Goal: Task Accomplishment & Management: Manage account settings

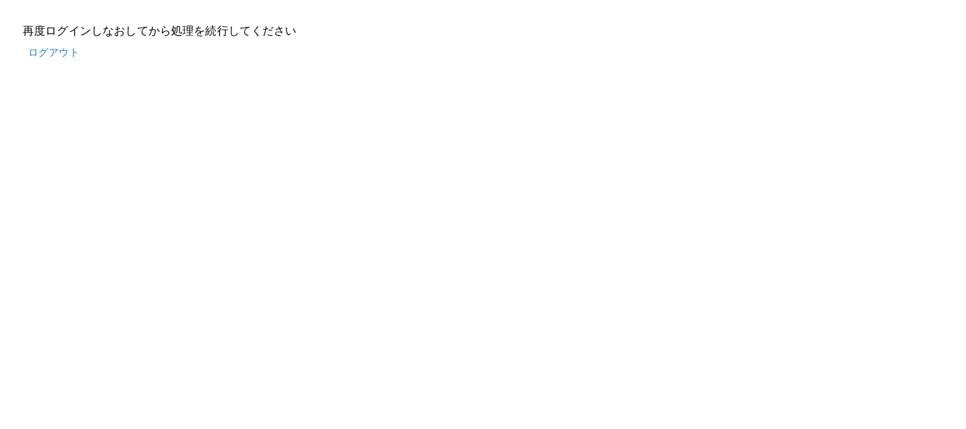
click at [53, 53] on button "ログアウト" at bounding box center [54, 53] width 62 height 26
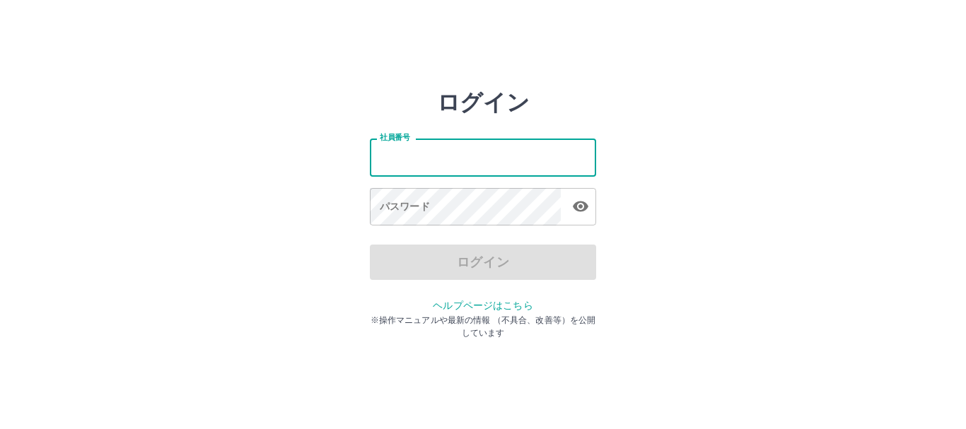
click at [463, 158] on input "社員番号" at bounding box center [483, 157] width 226 height 37
type input "*******"
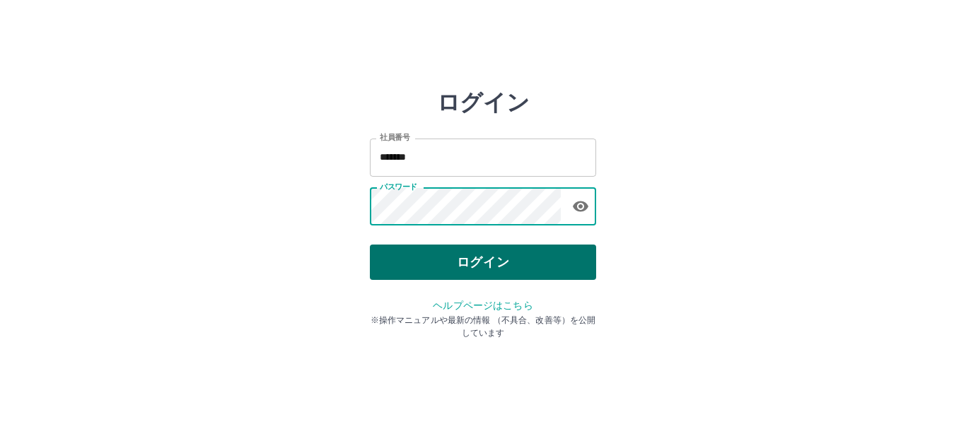
click at [485, 262] on button "ログイン" at bounding box center [483, 262] width 226 height 35
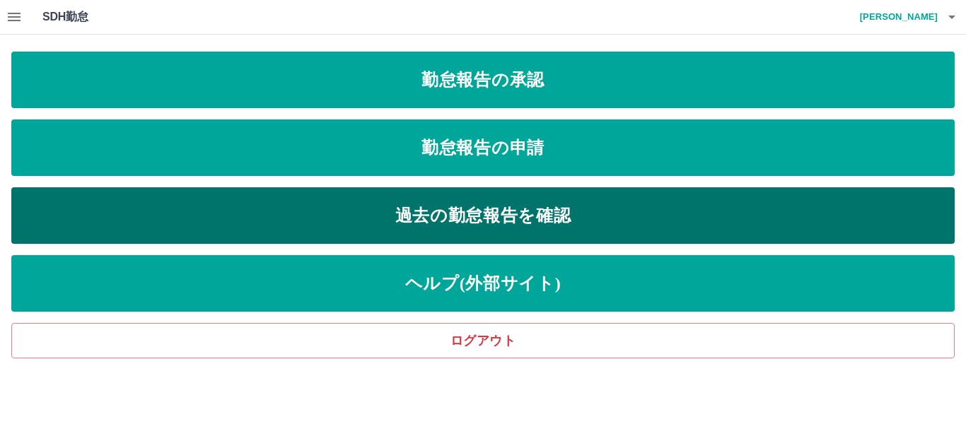
click at [452, 214] on link "過去の勤怠報告を確認" at bounding box center [482, 215] width 943 height 57
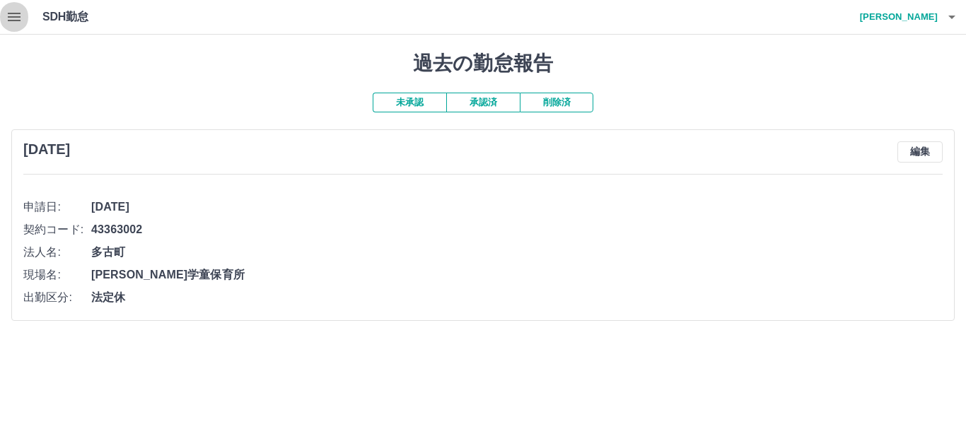
click at [15, 14] on icon "button" at bounding box center [14, 17] width 13 height 8
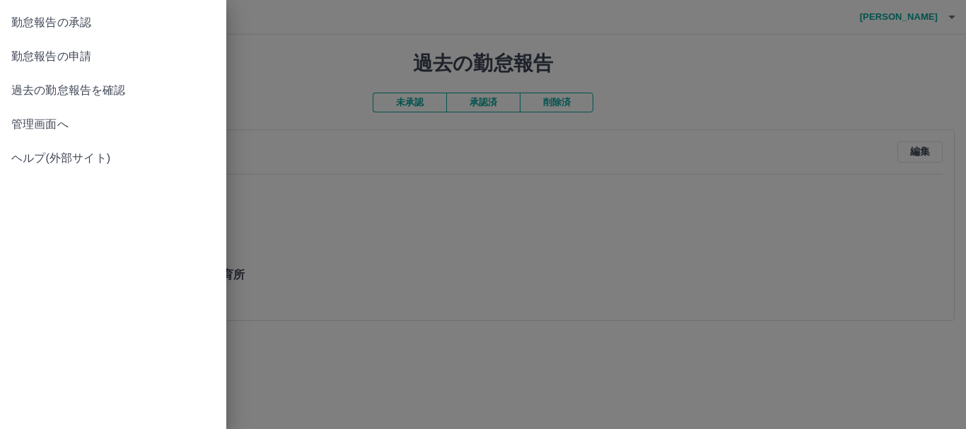
click at [38, 123] on span "管理画面へ" at bounding box center [113, 124] width 204 height 17
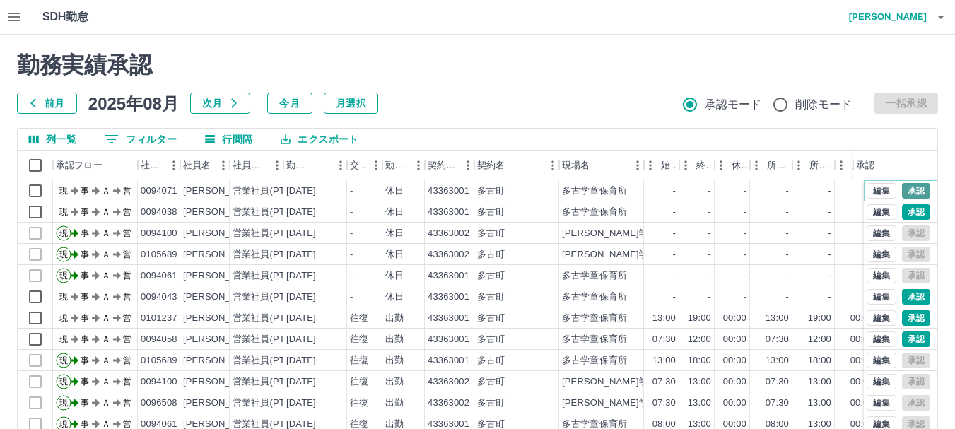
click at [905, 192] on button "承認" at bounding box center [916, 191] width 28 height 16
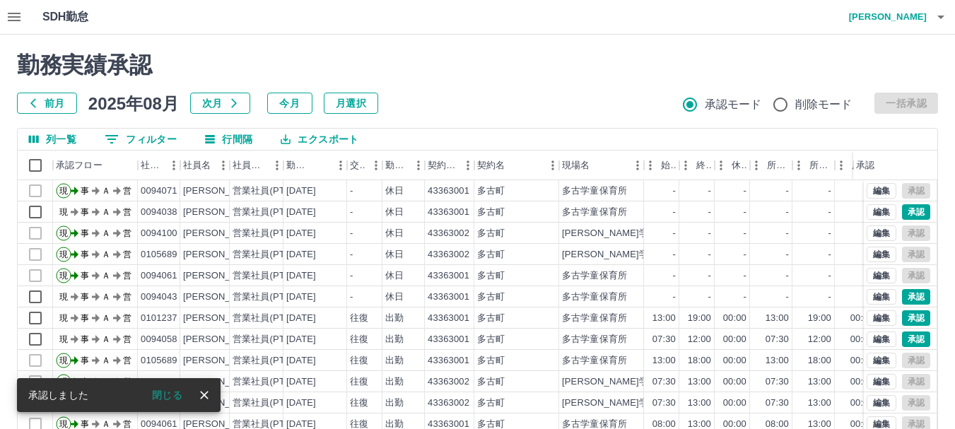
click at [201, 396] on icon "close" at bounding box center [204, 395] width 14 height 14
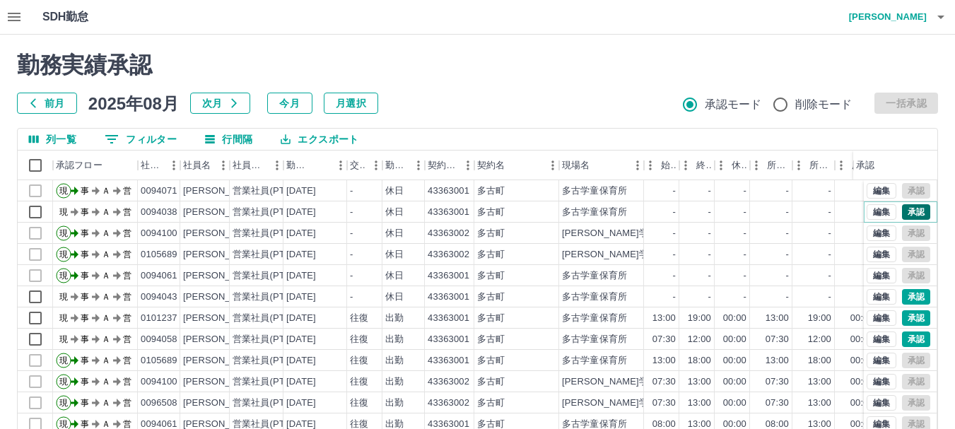
click at [906, 207] on button "承認" at bounding box center [916, 212] width 28 height 16
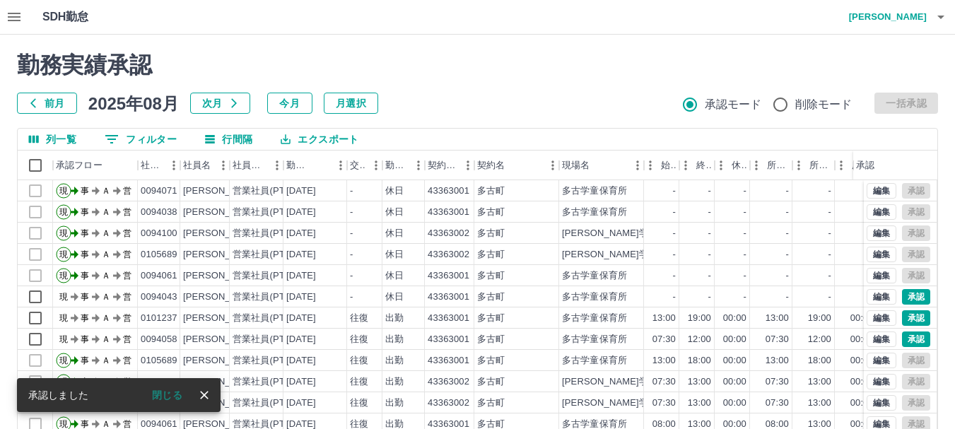
click at [204, 395] on icon "close" at bounding box center [204, 395] width 8 height 8
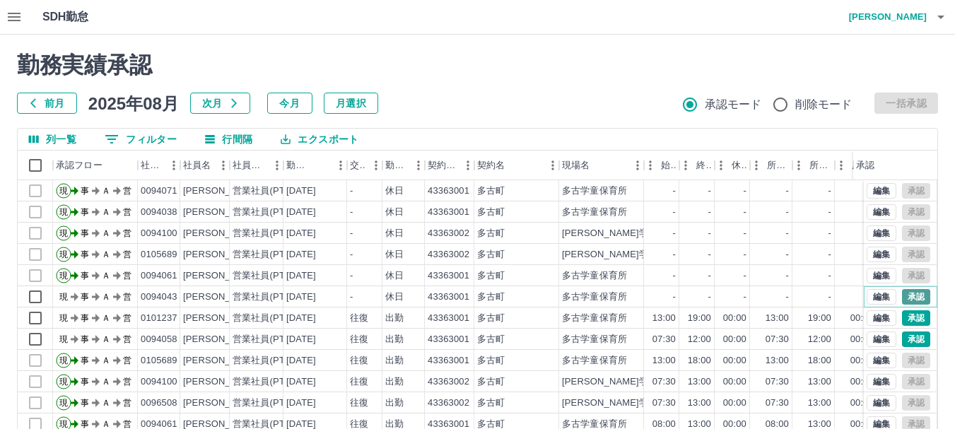
click at [905, 294] on button "承認" at bounding box center [916, 297] width 28 height 16
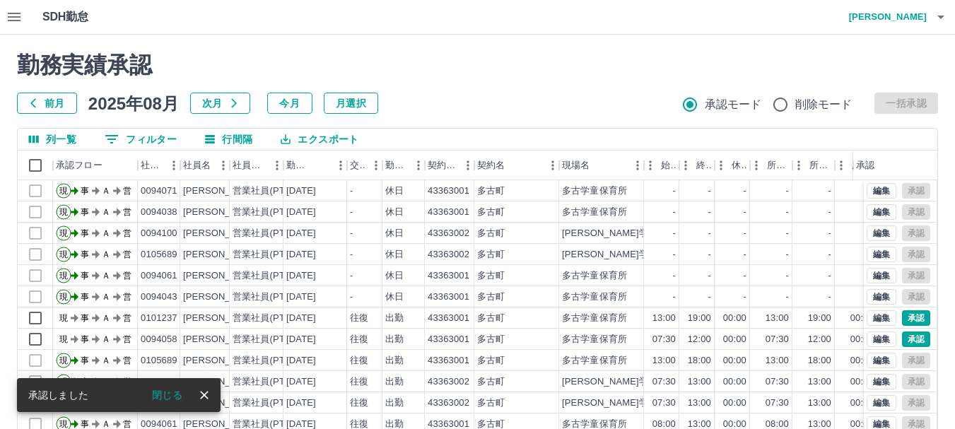
click at [205, 394] on icon "close" at bounding box center [204, 395] width 8 height 8
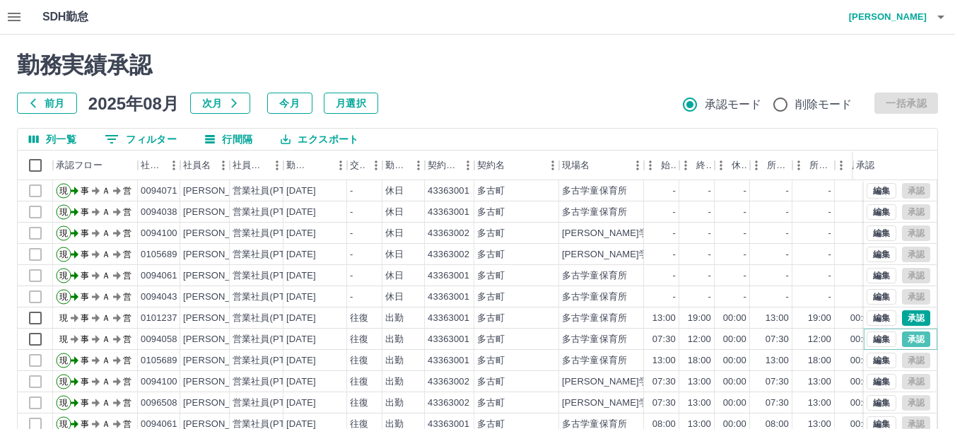
click at [902, 342] on button "承認" at bounding box center [916, 340] width 28 height 16
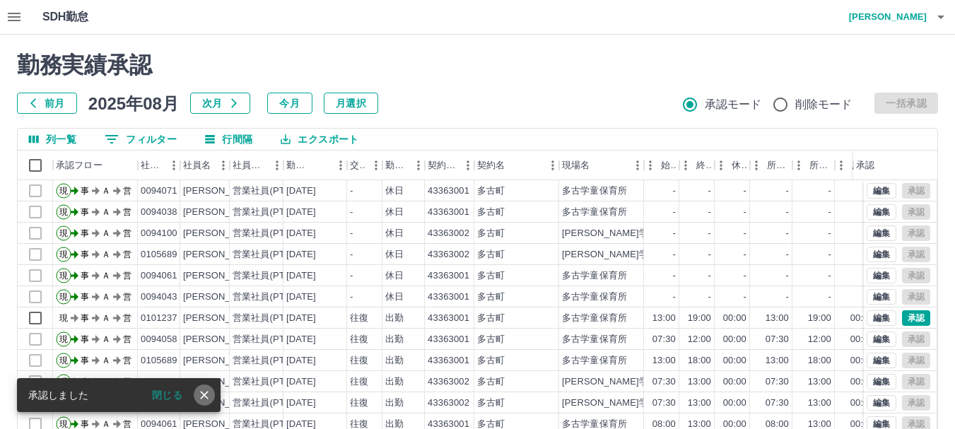
click at [206, 399] on icon "close" at bounding box center [204, 395] width 14 height 14
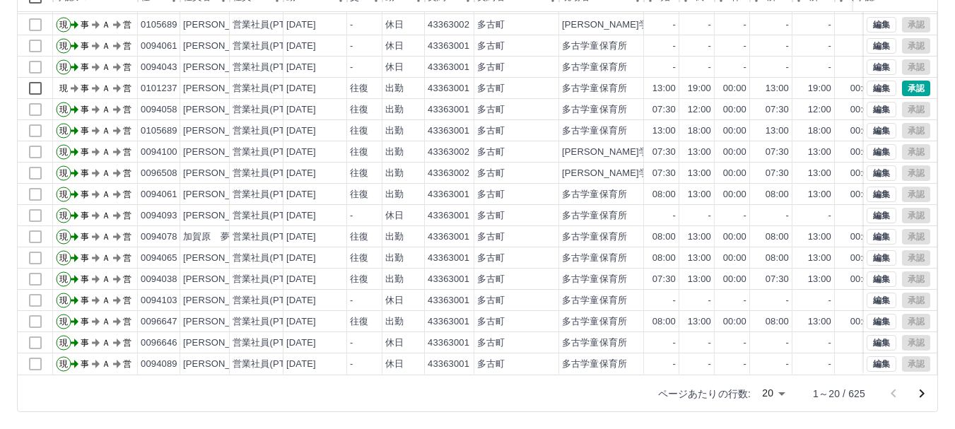
scroll to position [72, 0]
click at [920, 393] on icon "次のページへ" at bounding box center [921, 393] width 17 height 17
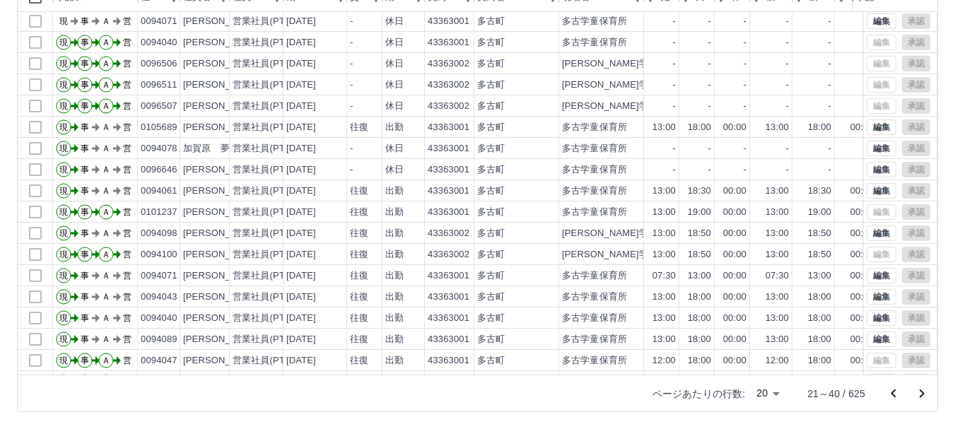
scroll to position [0, 0]
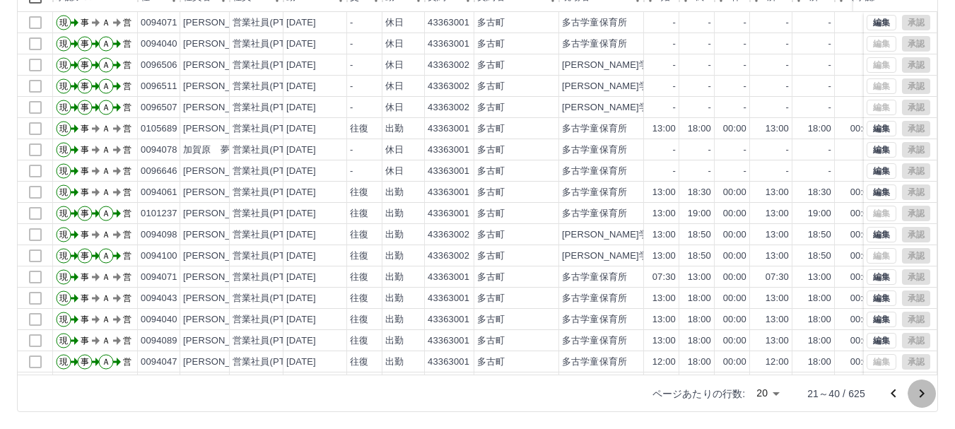
click at [922, 397] on icon "次のページへ" at bounding box center [921, 393] width 17 height 17
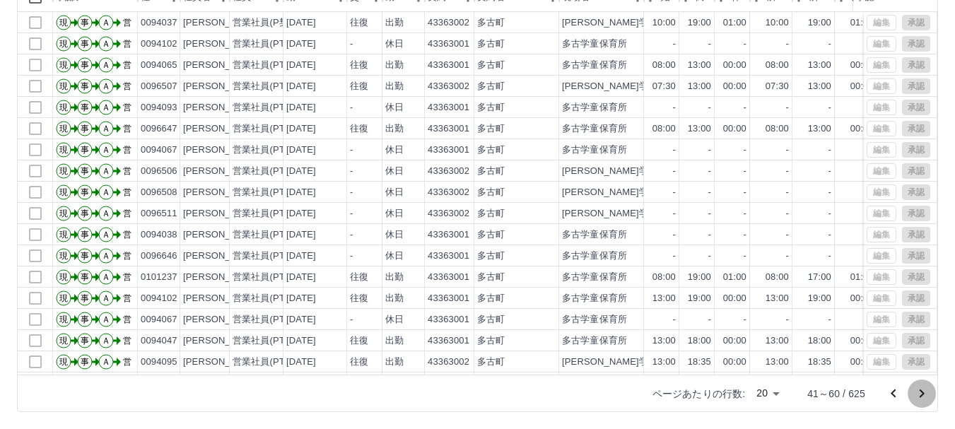
click at [922, 389] on icon "次のページへ" at bounding box center [921, 393] width 17 height 17
